Goal: Task Accomplishment & Management: Use online tool/utility

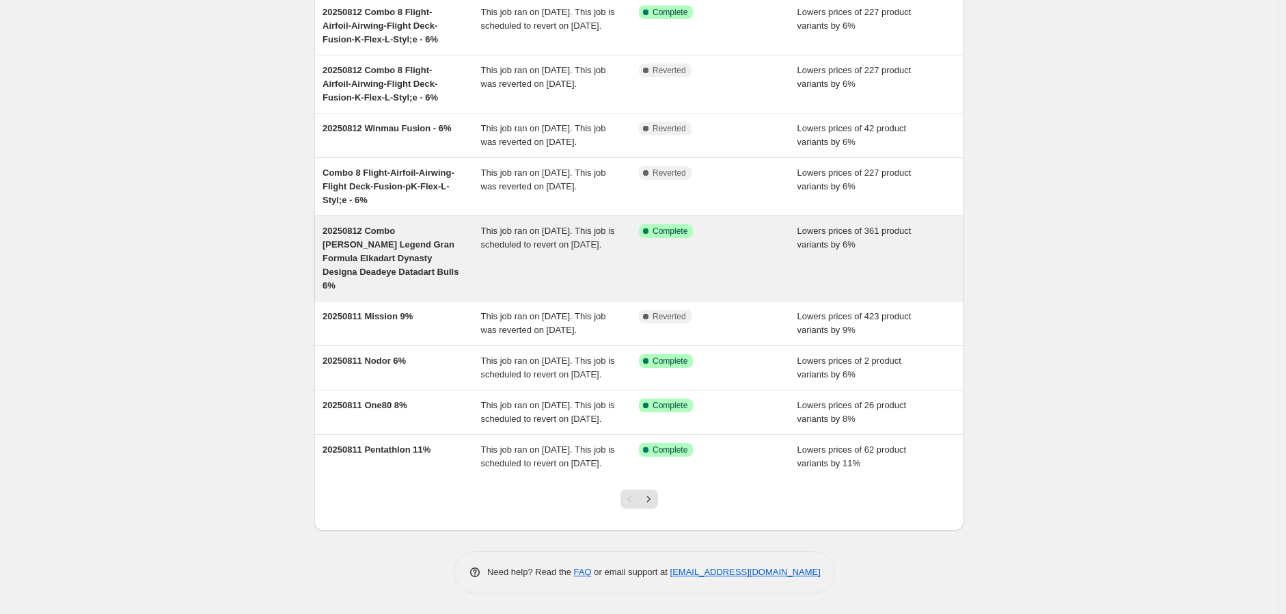
scroll to position [241, 0]
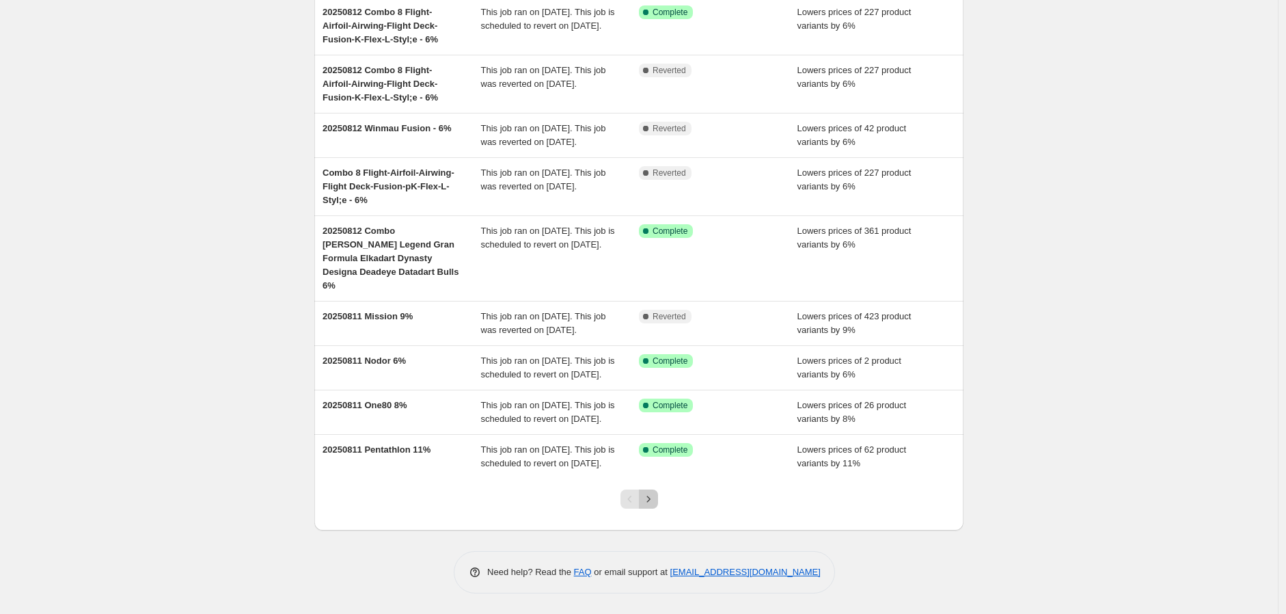
click at [648, 500] on icon "Next" at bounding box center [649, 499] width 14 height 14
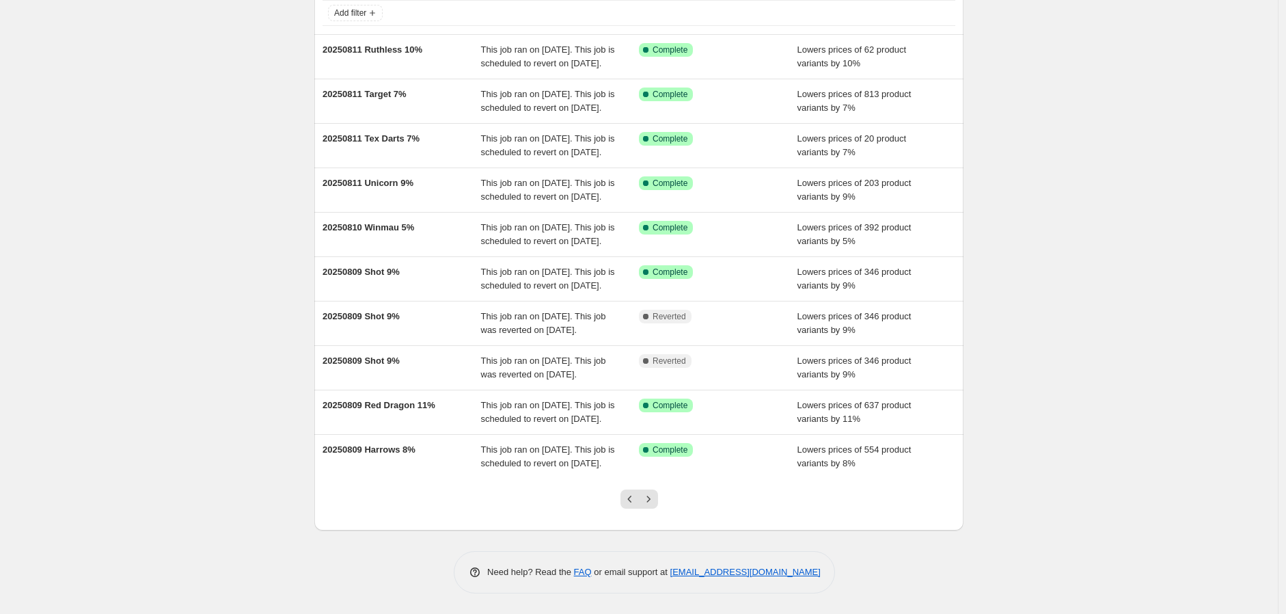
scroll to position [227, 0]
click at [653, 498] on icon "Next" at bounding box center [649, 499] width 14 height 14
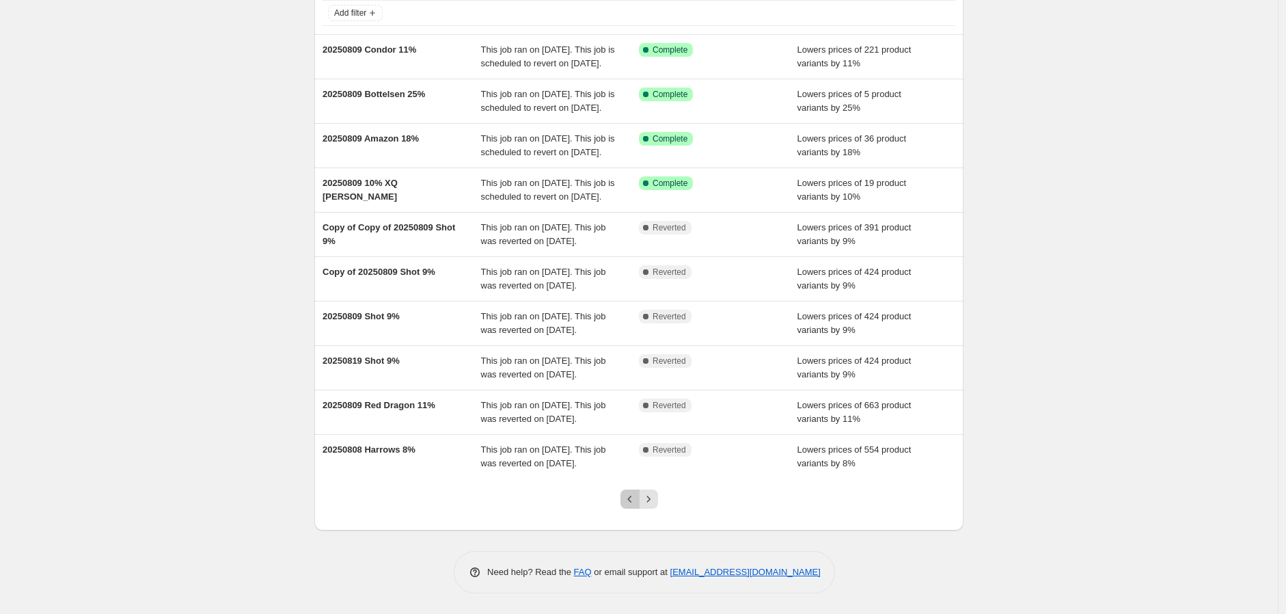
click at [627, 497] on icon "Previous" at bounding box center [630, 499] width 14 height 14
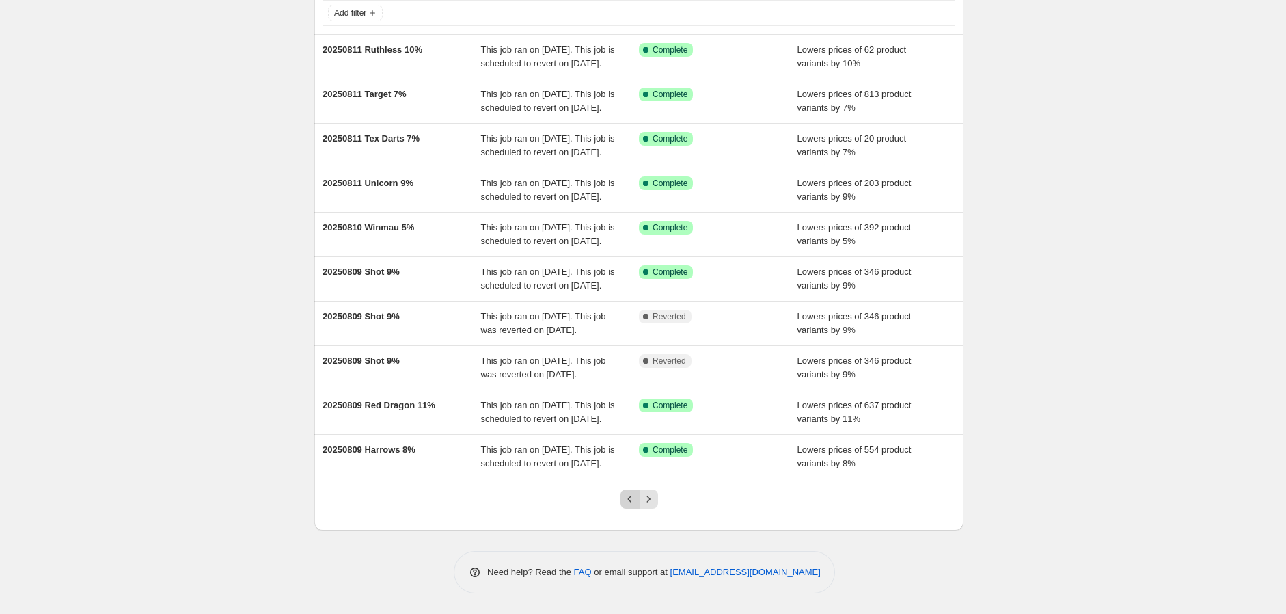
click at [629, 498] on icon "Previous" at bounding box center [630, 499] width 14 height 14
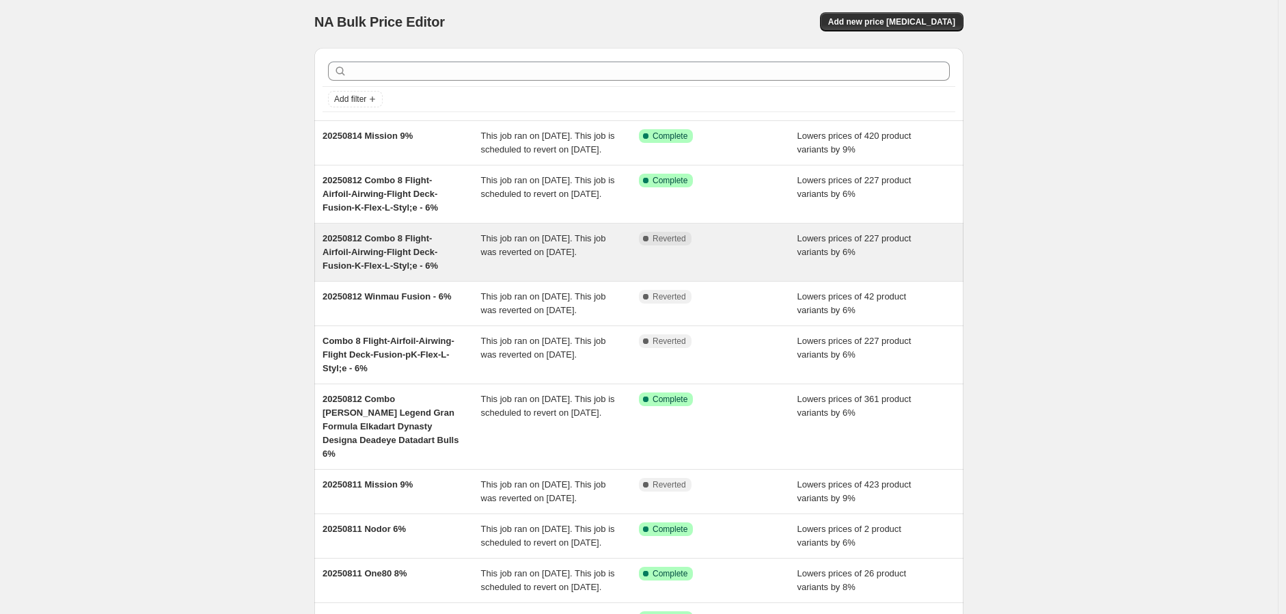
scroll to position [0, 0]
